Goal: Task Accomplishment & Management: Use online tool/utility

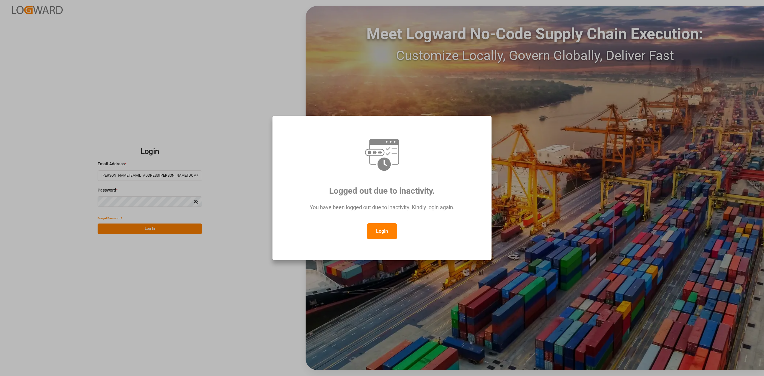
click at [382, 230] on button "Login" at bounding box center [382, 231] width 30 height 16
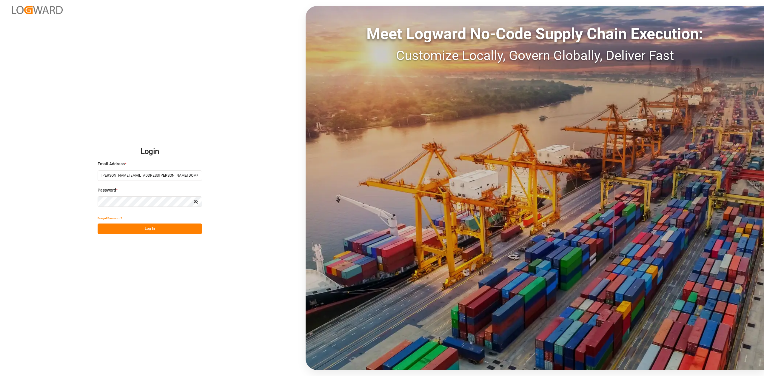
click at [142, 228] on button "Log In" at bounding box center [150, 229] width 104 height 10
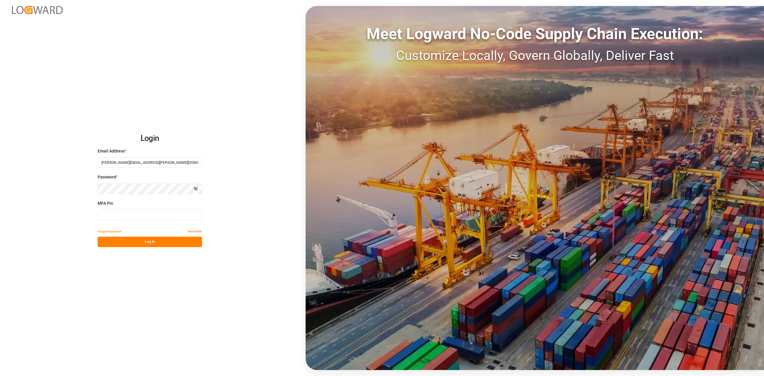
click at [158, 219] on input at bounding box center [150, 215] width 104 height 10
type input "939600"
click at [155, 245] on button "Log In" at bounding box center [150, 242] width 104 height 10
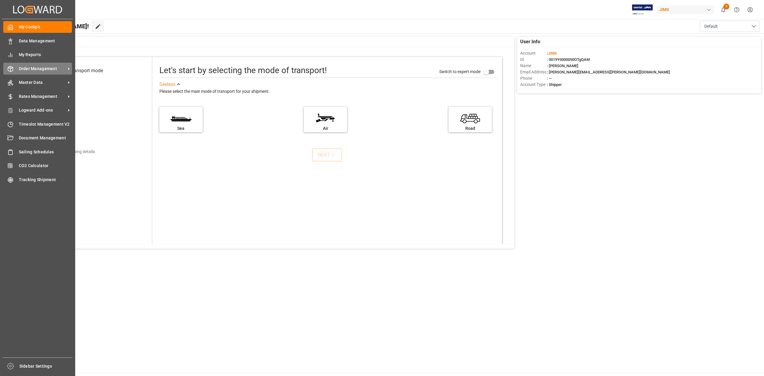
click at [18, 68] on div "Order Management Order Management" at bounding box center [37, 69] width 69 height 12
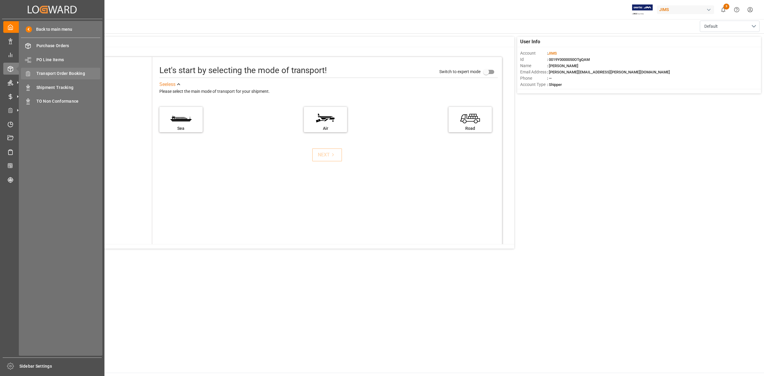
click at [82, 76] on span "Transport Order Booking" at bounding box center [68, 73] width 64 height 6
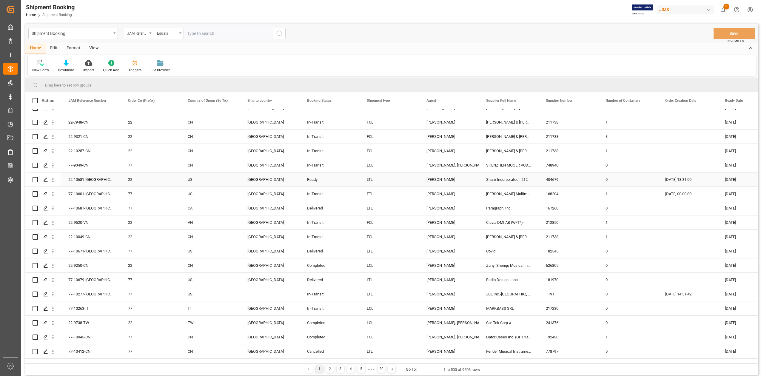
scroll to position [119, 0]
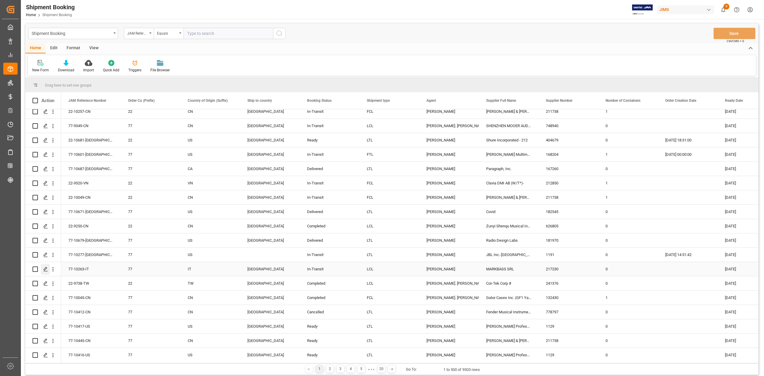
click at [46, 269] on polygon "Press SPACE to select this row." at bounding box center [45, 268] width 3 height 3
